Goal: Navigation & Orientation: Find specific page/section

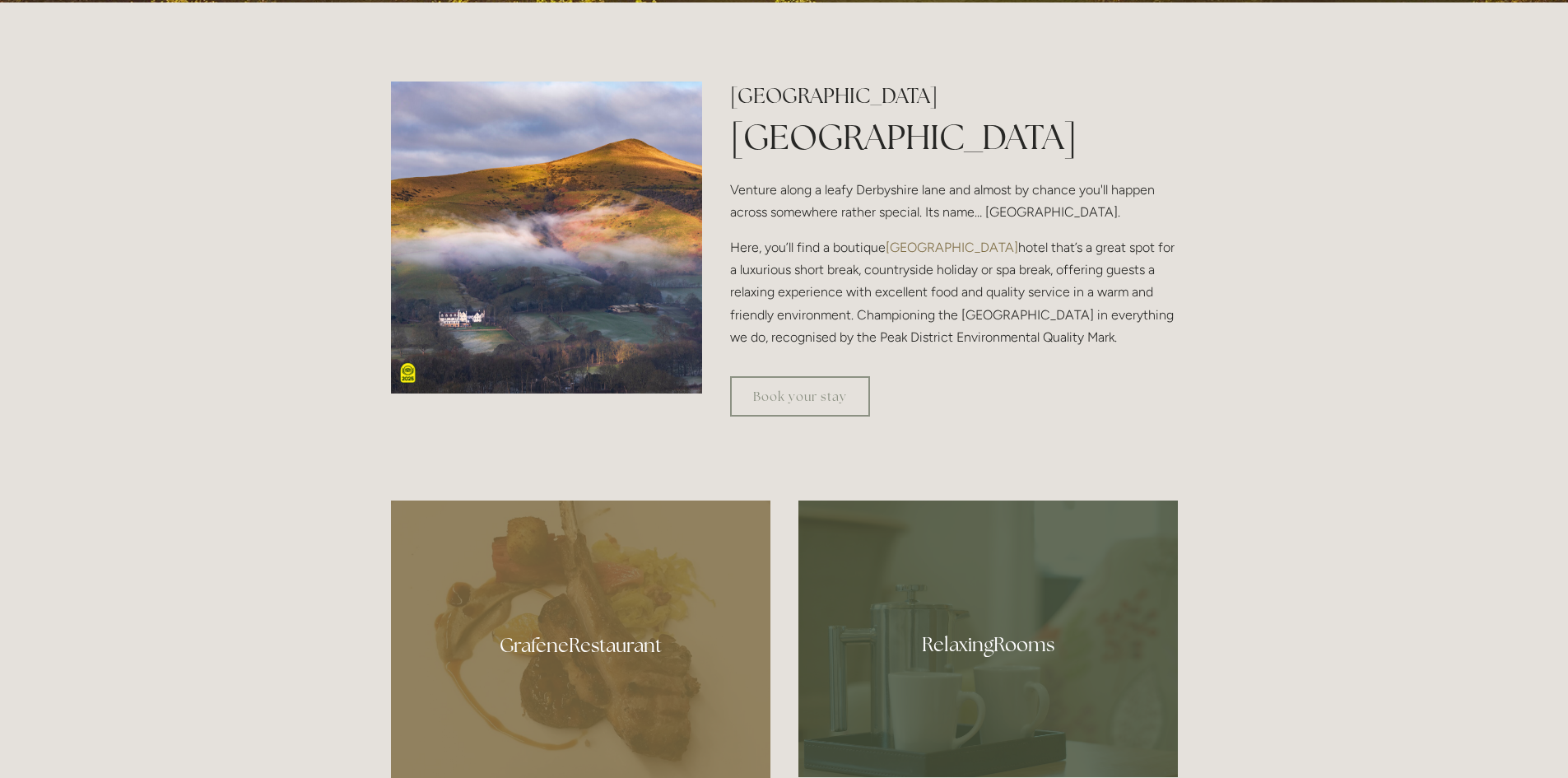
scroll to position [741, 0]
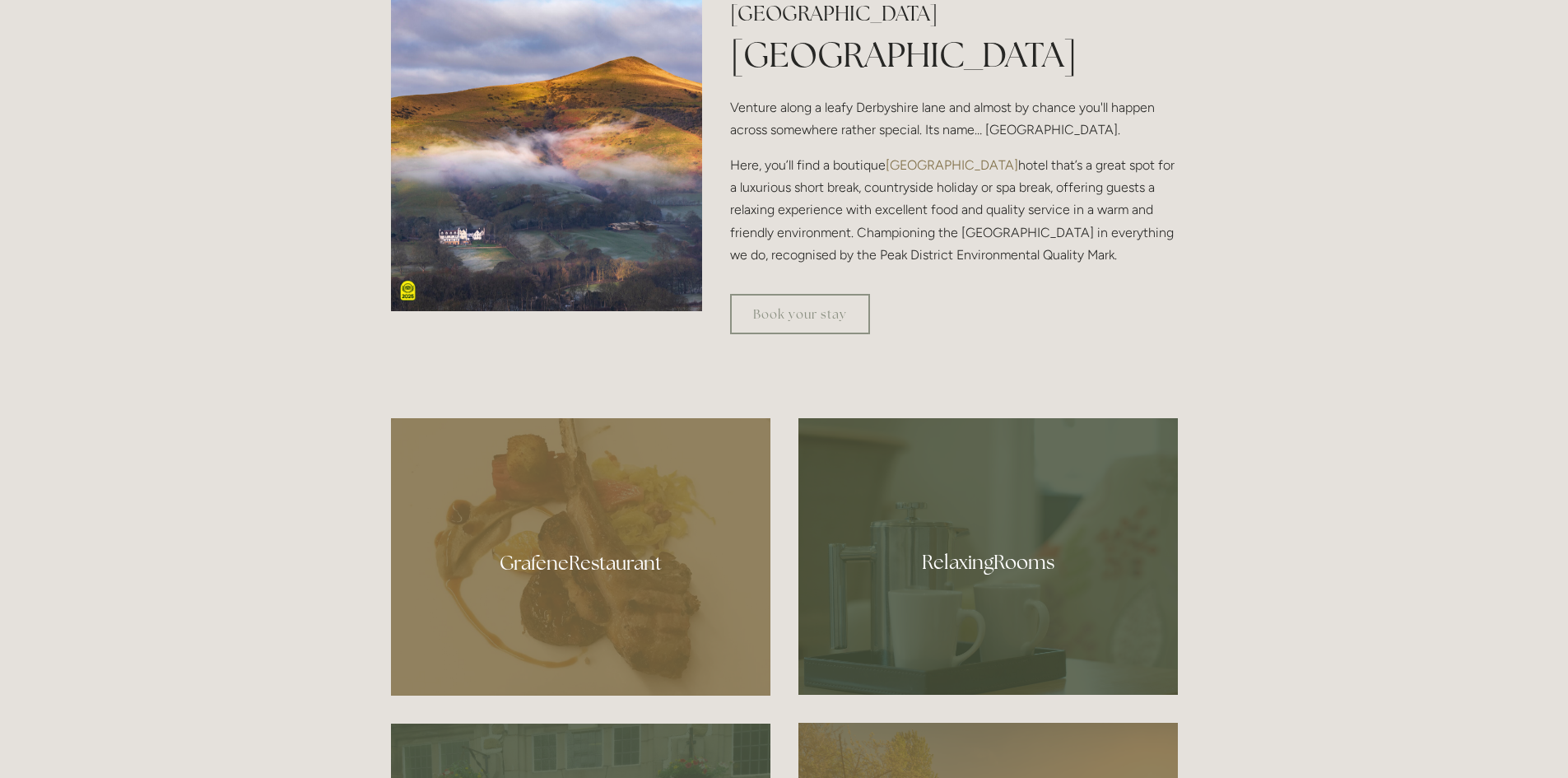
click at [1005, 567] on div at bounding box center [988, 556] width 379 height 277
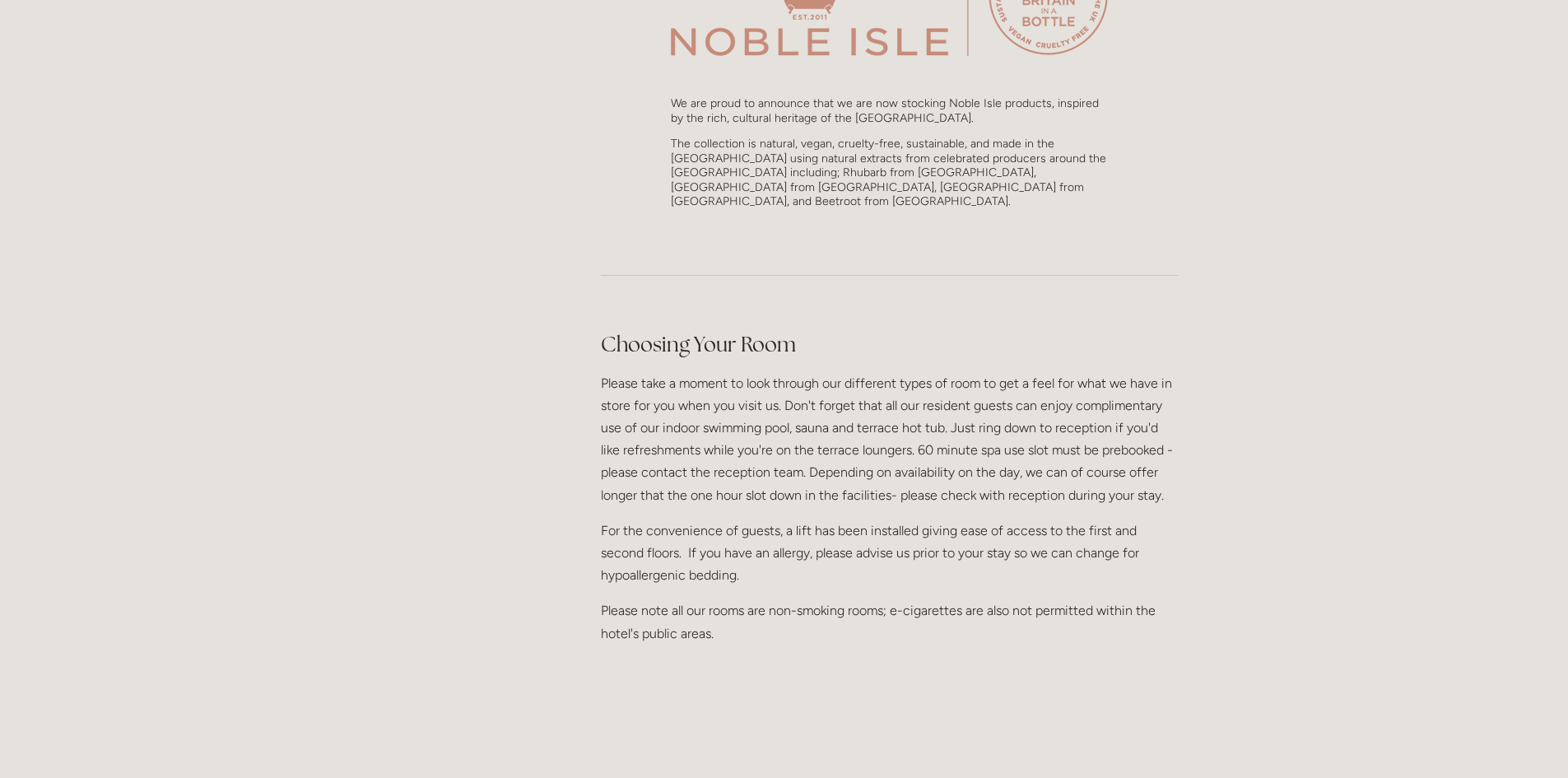
scroll to position [1564, 0]
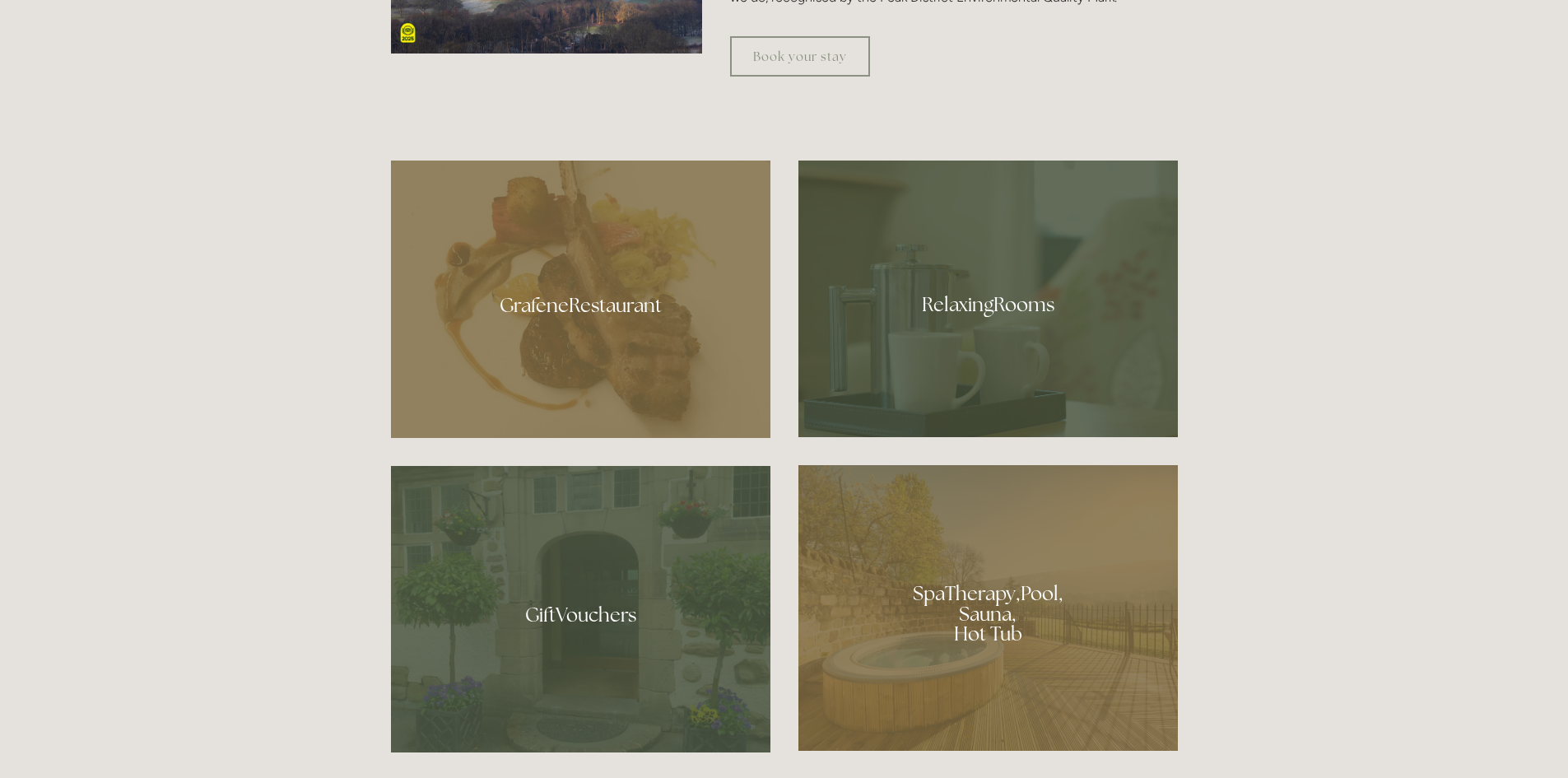
scroll to position [659, 0]
